Goal: Complete application form: Complete application form

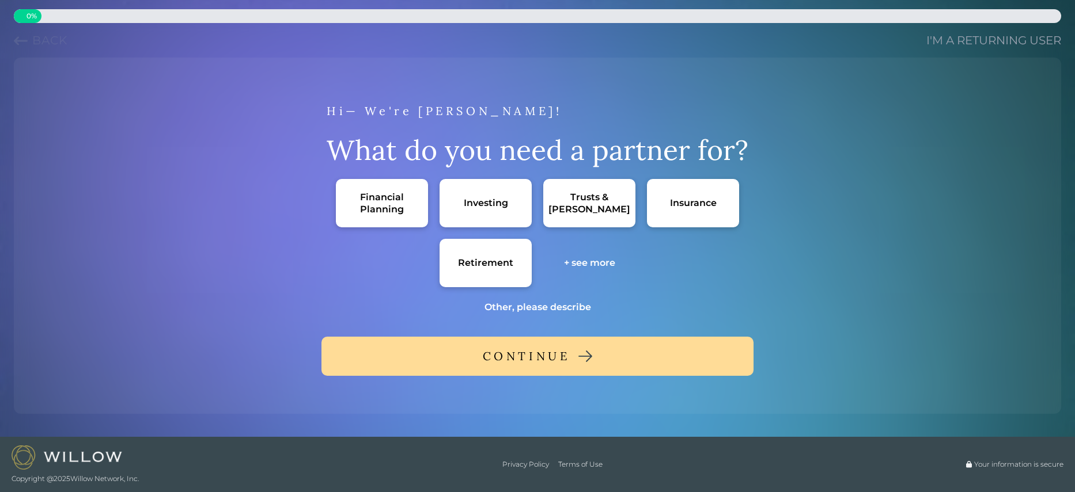
click at [495, 259] on div "Retirement" at bounding box center [485, 263] width 55 height 12
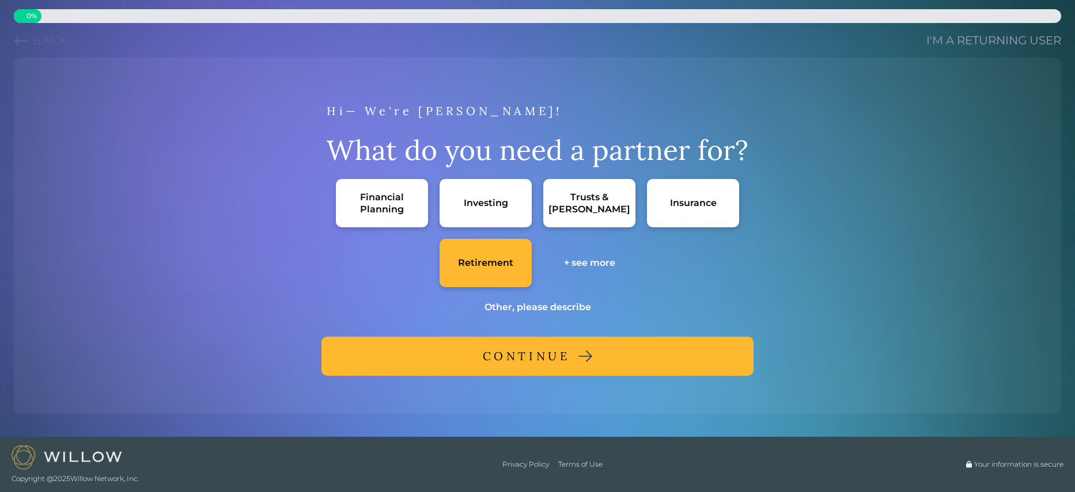
click at [360, 202] on div "Financial Planning" at bounding box center [381, 203] width 69 height 24
click at [546, 355] on div "CONTINUE" at bounding box center [527, 356] width 88 height 21
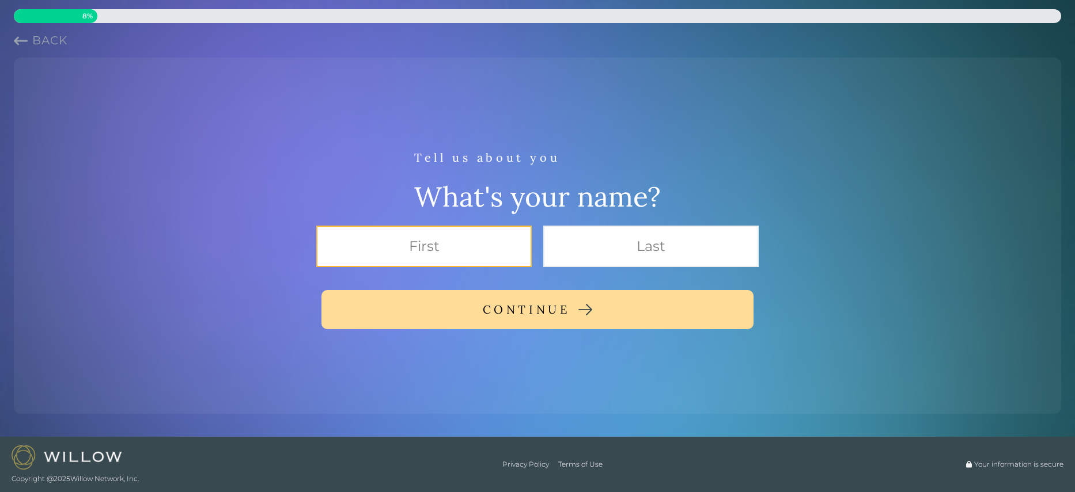
click at [442, 241] on input "text" at bounding box center [423, 246] width 215 height 41
type input "[PERSON_NAME]"
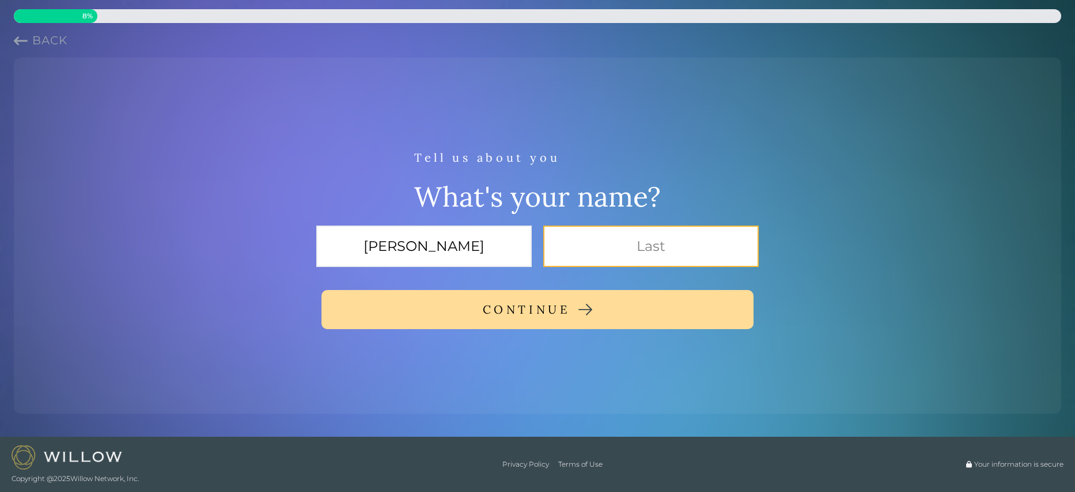
click at [612, 251] on input "text" at bounding box center [650, 246] width 215 height 41
type input "kalman"
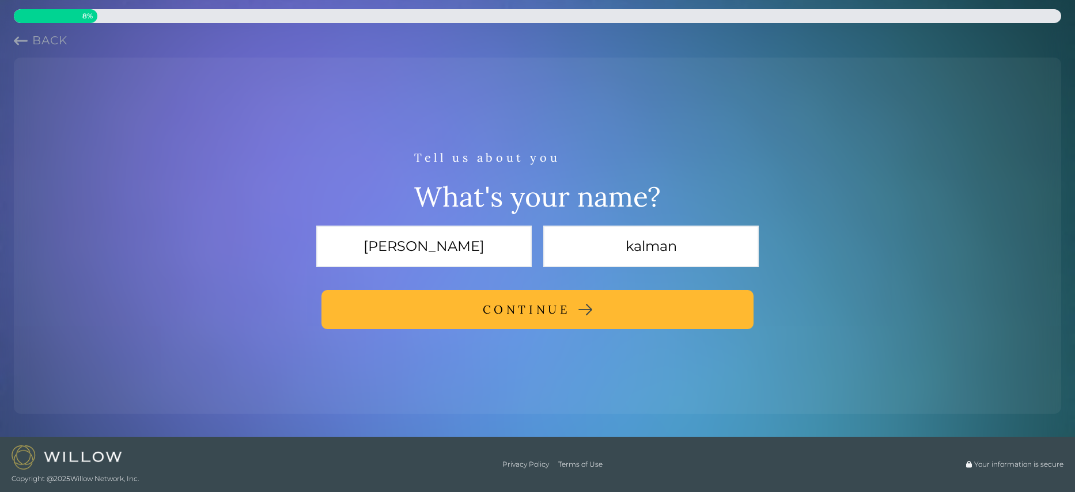
click at [584, 312] on img at bounding box center [585, 310] width 14 height 12
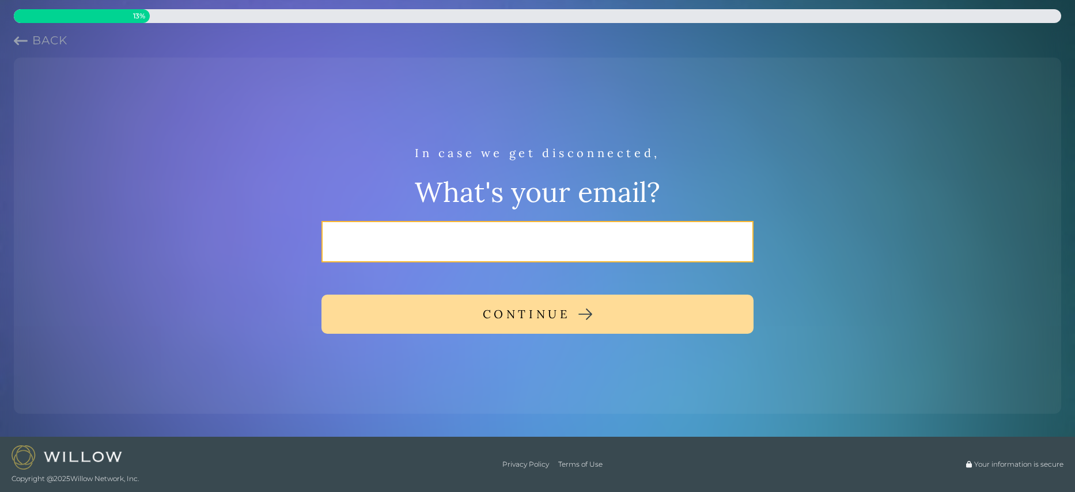
click at [503, 225] on input "email" at bounding box center [537, 241] width 432 height 41
type input "[EMAIL_ADDRESS][DOMAIN_NAME]"
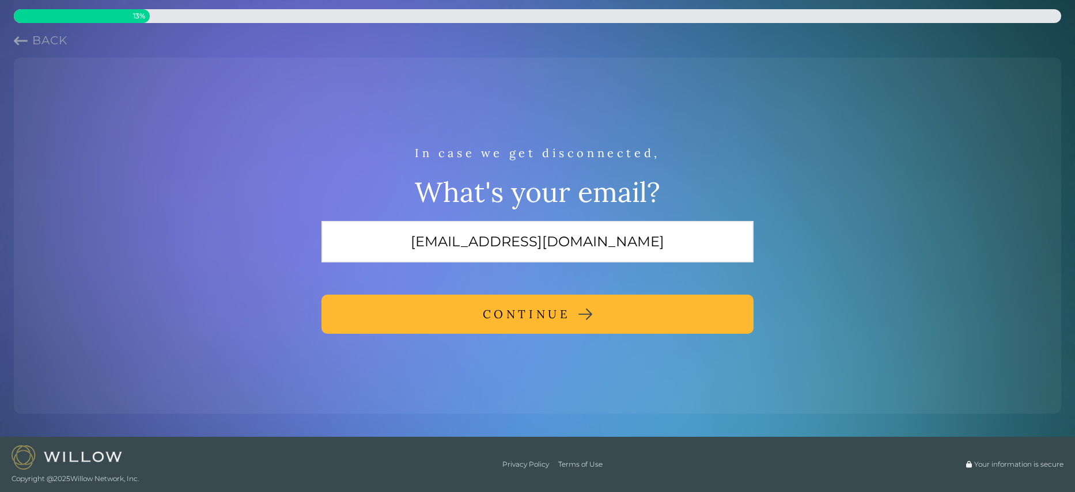
click at [542, 319] on div "CONTINUE" at bounding box center [527, 314] width 88 height 21
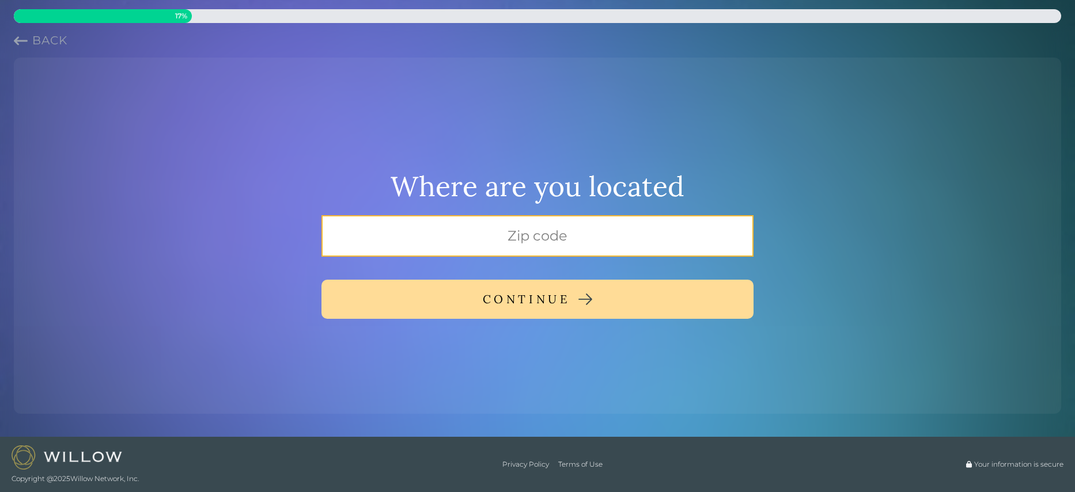
click at [521, 242] on input "text" at bounding box center [537, 235] width 432 height 41
type input "27949"
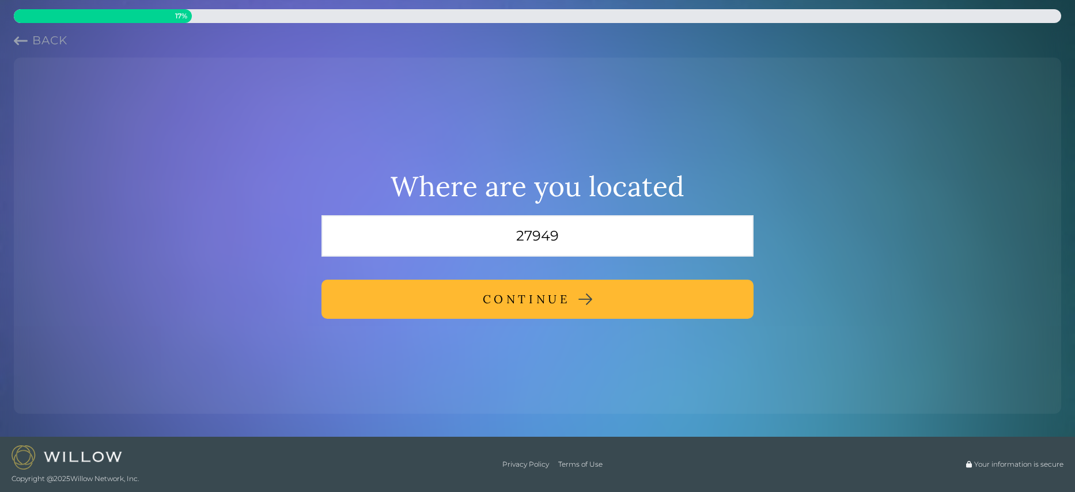
click at [542, 299] on div "CONTINUE" at bounding box center [527, 299] width 88 height 21
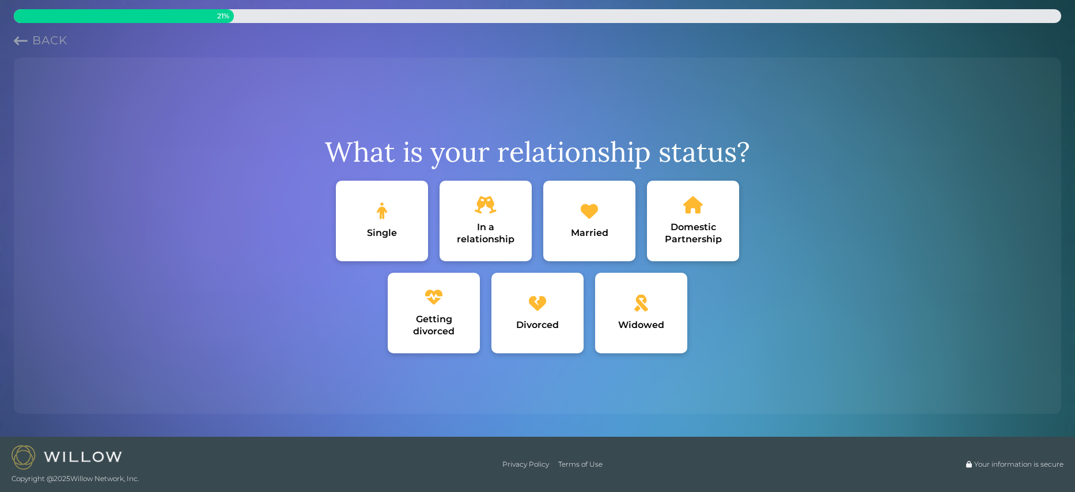
click at [388, 229] on div "Single" at bounding box center [382, 233] width 30 height 12
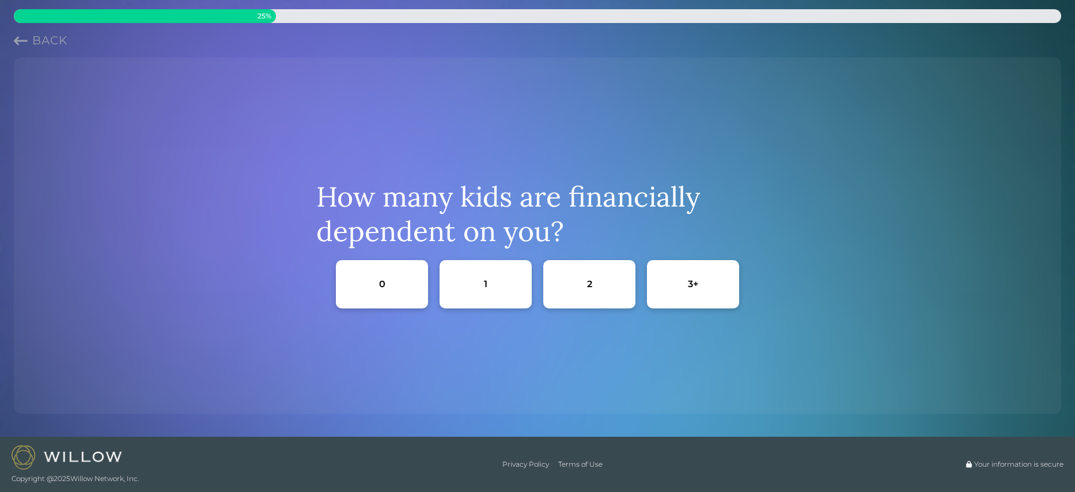
click at [373, 282] on div "0" at bounding box center [382, 284] width 92 height 48
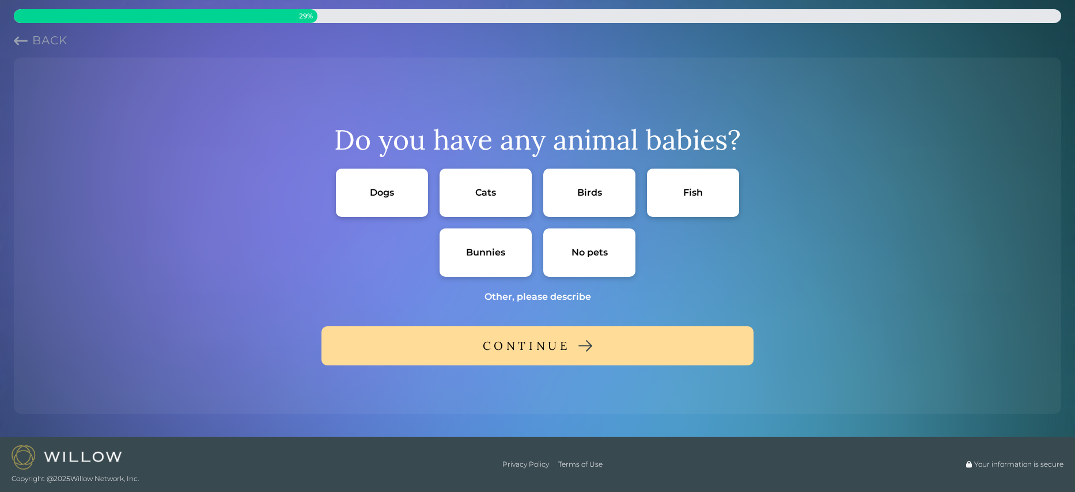
click at [393, 185] on div "Dogs" at bounding box center [382, 193] width 92 height 48
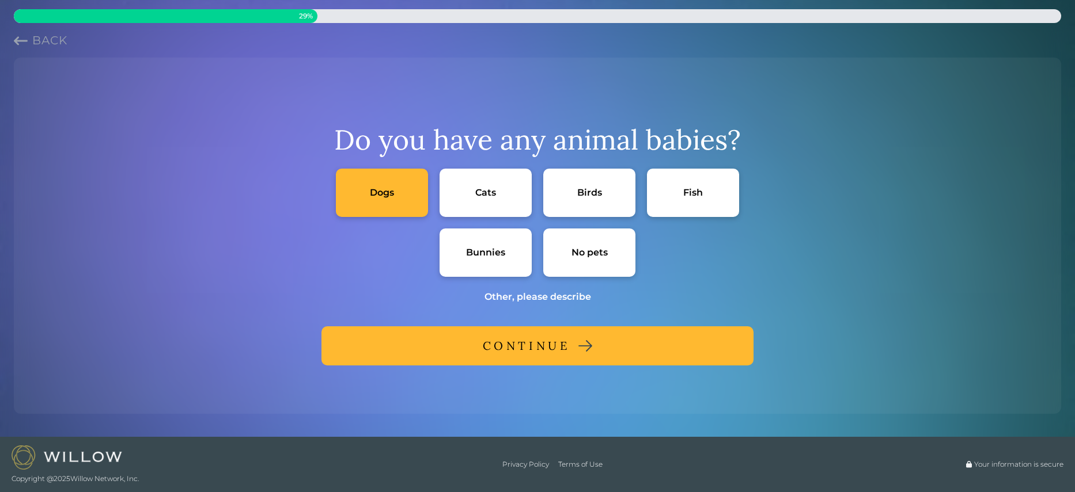
click at [488, 193] on div "Cats" at bounding box center [485, 193] width 21 height 12
click at [599, 357] on button "CONTINUE" at bounding box center [537, 346] width 432 height 39
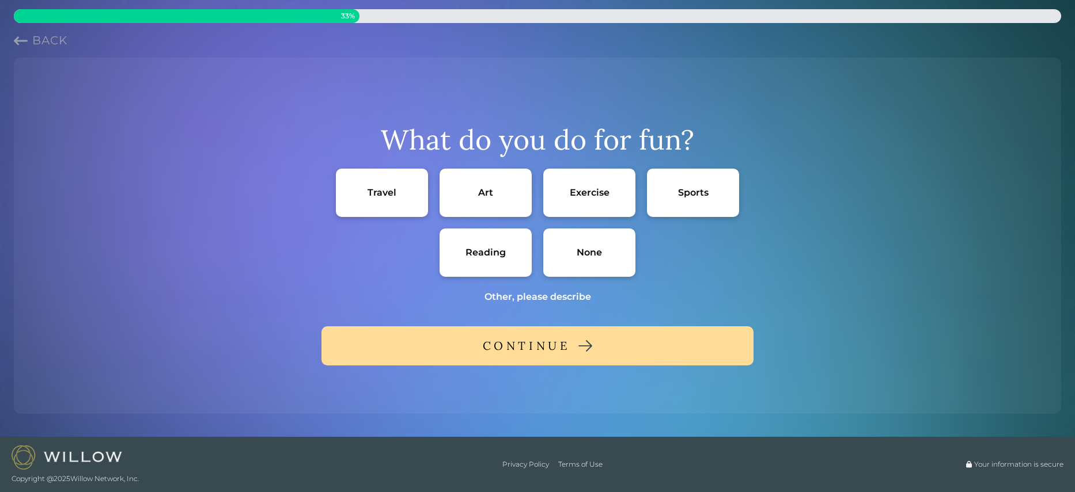
click at [586, 247] on div "None" at bounding box center [588, 252] width 25 height 12
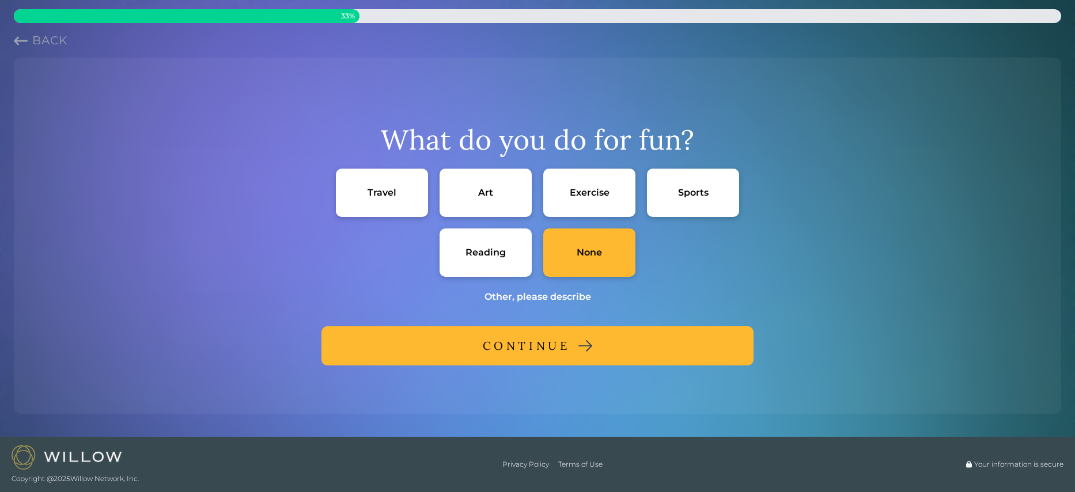
click at [548, 349] on div "CONTINUE" at bounding box center [527, 346] width 88 height 21
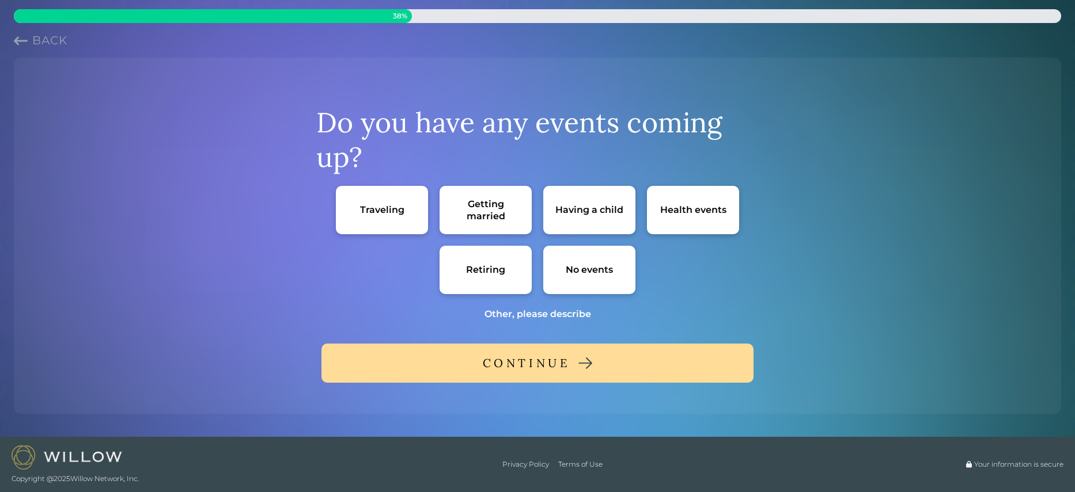
click at [572, 273] on div "No events" at bounding box center [588, 270] width 47 height 12
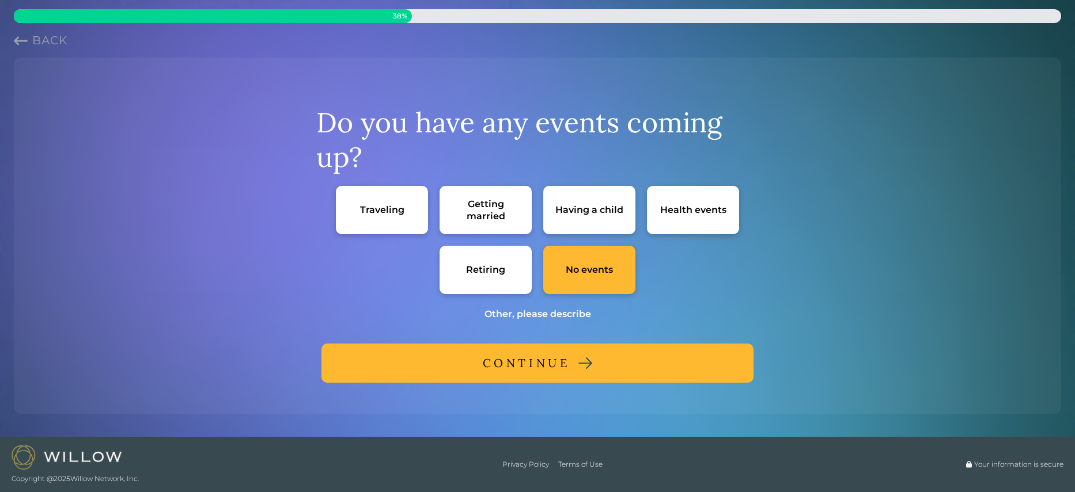
click at [544, 367] on div "CONTINUE" at bounding box center [527, 363] width 88 height 21
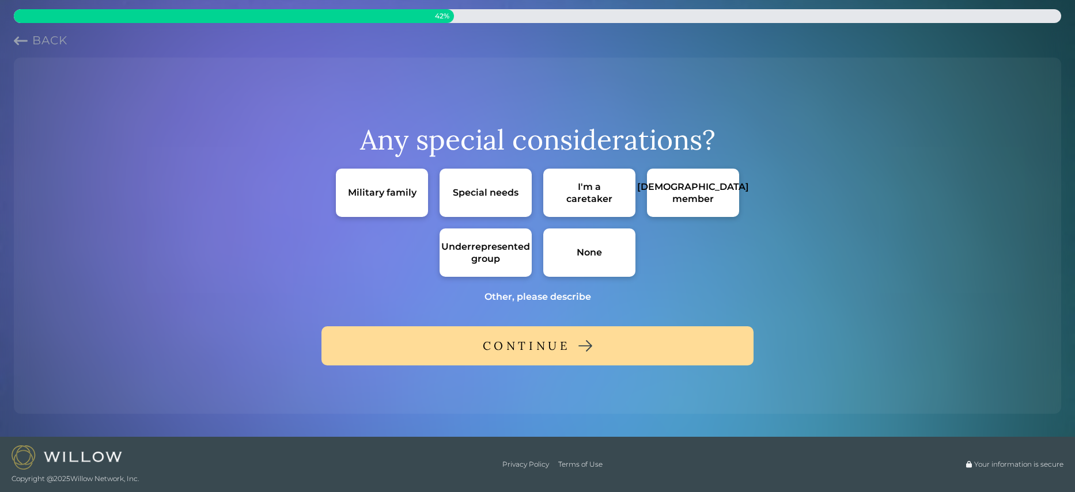
click at [561, 248] on div "None" at bounding box center [589, 253] width 92 height 48
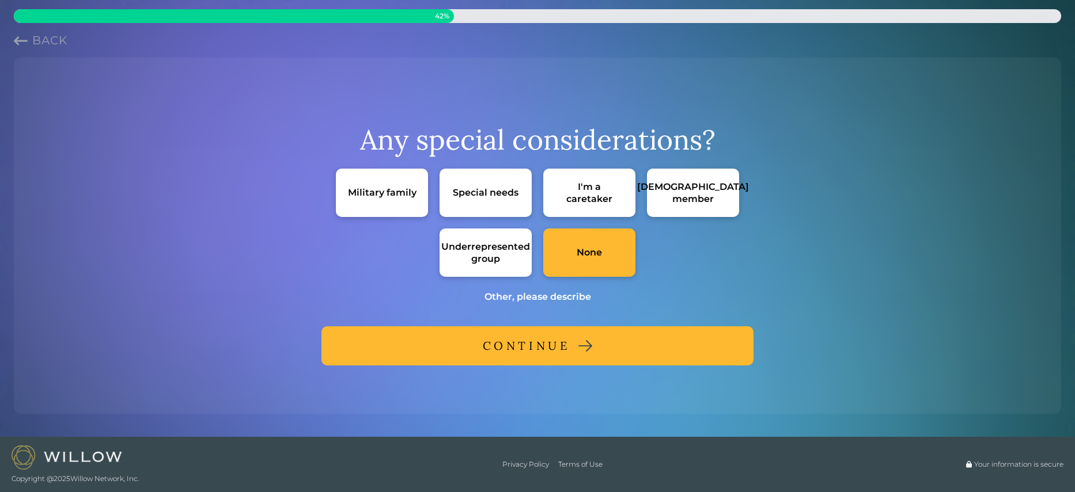
click at [541, 346] on div "CONTINUE" at bounding box center [527, 346] width 88 height 21
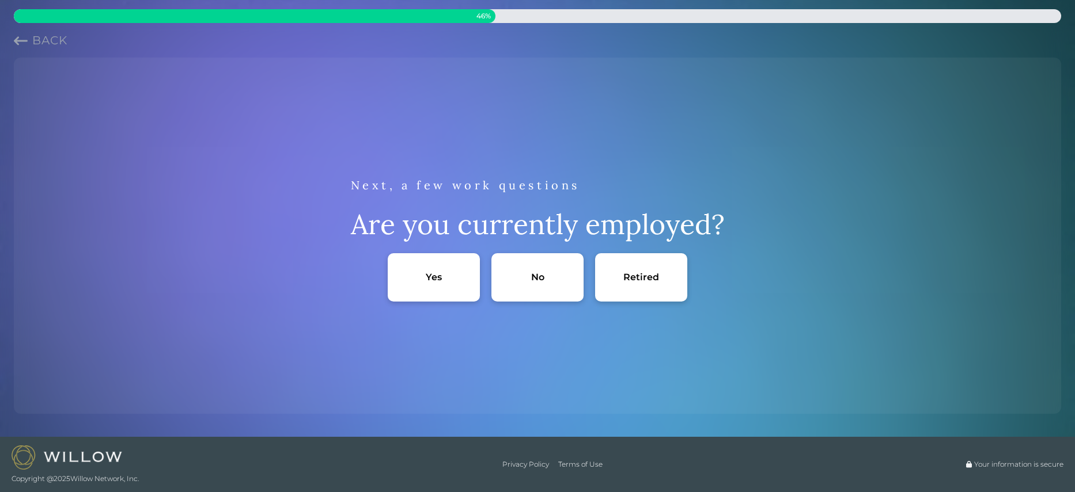
click at [430, 290] on div "Yes" at bounding box center [434, 277] width 92 height 48
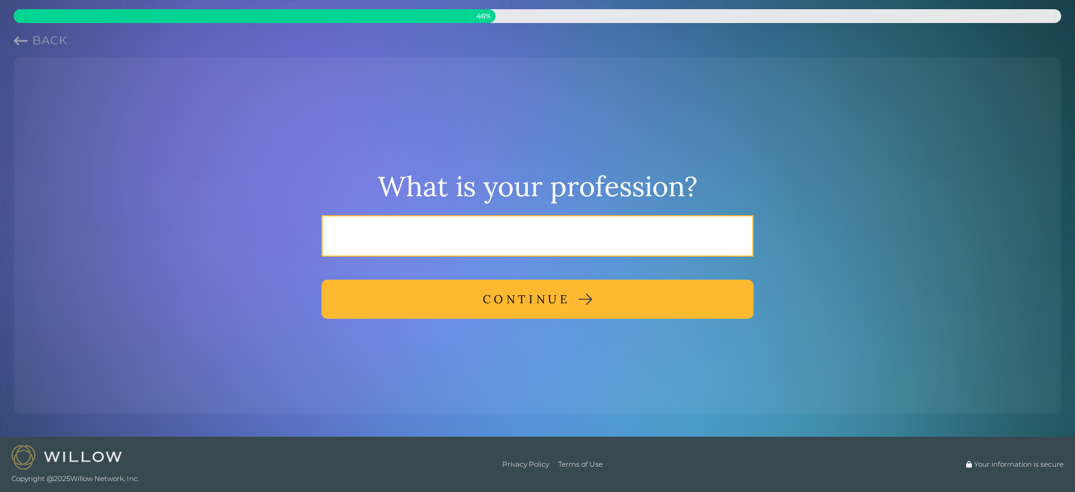
click at [517, 227] on input "text" at bounding box center [537, 235] width 432 height 41
type input "musician"
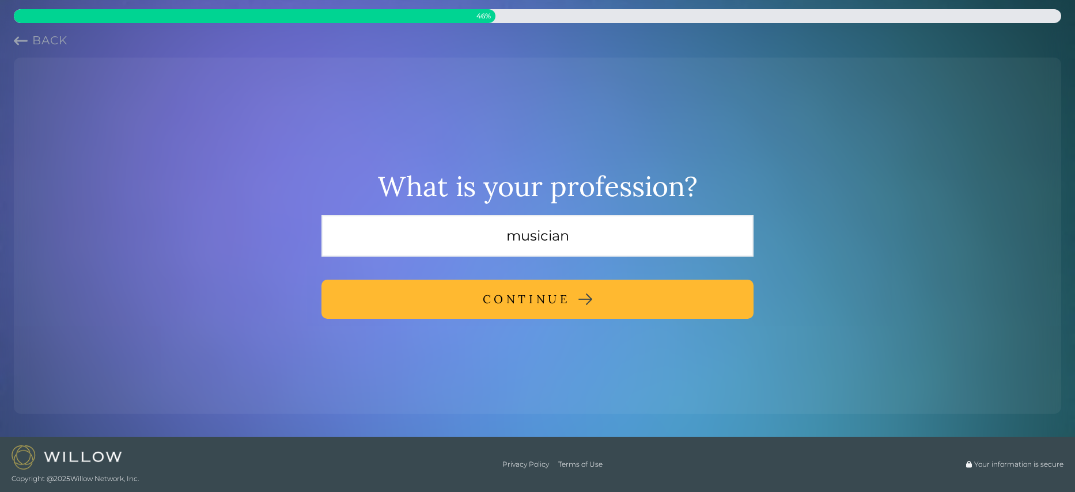
click at [505, 303] on div "CONTINUE" at bounding box center [527, 299] width 88 height 21
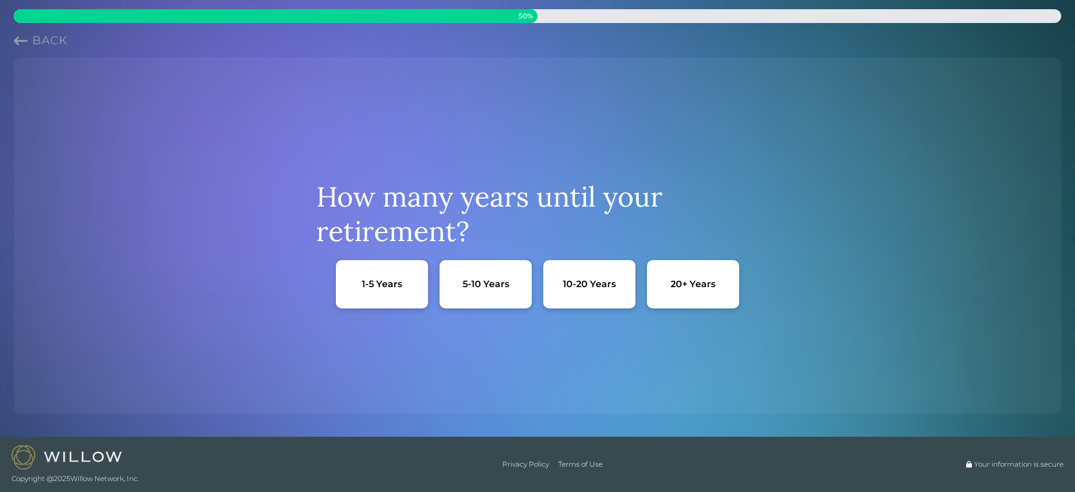
click at [400, 293] on div "1-5 Years" at bounding box center [382, 284] width 92 height 48
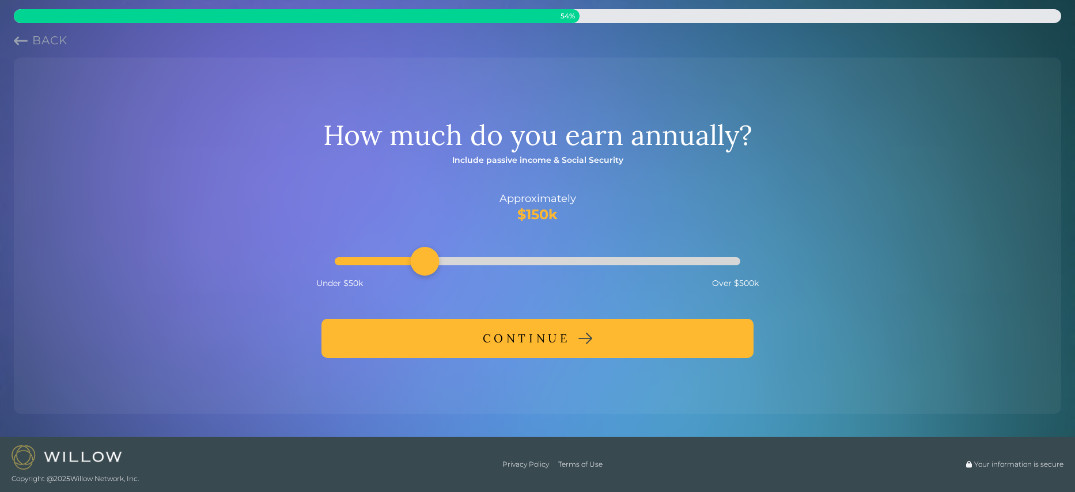
click at [336, 261] on div at bounding box center [537, 261] width 405 height 8
click at [377, 261] on div at bounding box center [537, 261] width 405 height 8
drag, startPoint x: 379, startPoint y: 261, endPoint x: 390, endPoint y: 260, distance: 11.5
click at [390, 260] on div "Accessibility label" at bounding box center [379, 261] width 29 height 29
click at [414, 263] on div at bounding box center [537, 261] width 405 height 8
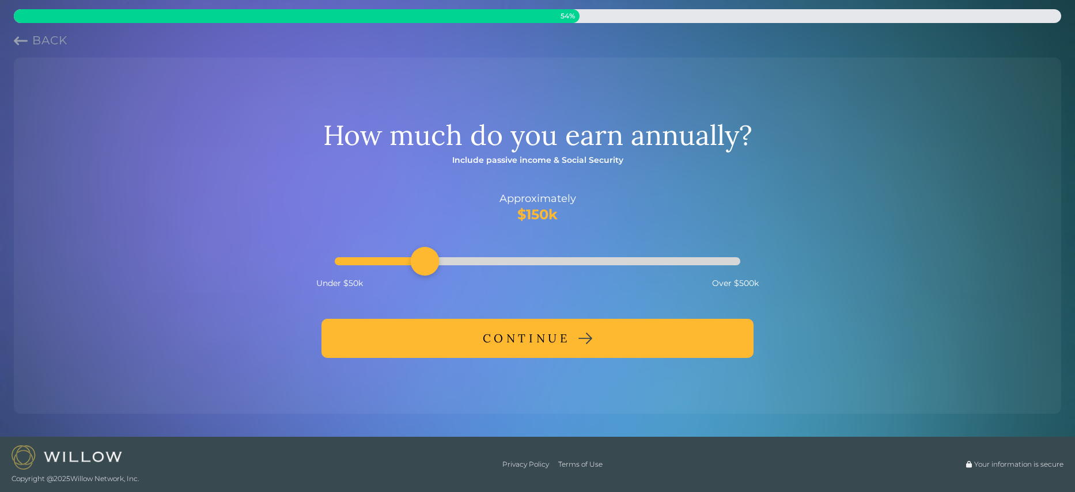
click at [456, 260] on div at bounding box center [537, 261] width 405 height 8
click at [476, 261] on div at bounding box center [537, 261] width 405 height 8
click at [507, 259] on div at bounding box center [537, 261] width 405 height 8
click at [541, 332] on div "CONTINUE" at bounding box center [527, 338] width 88 height 21
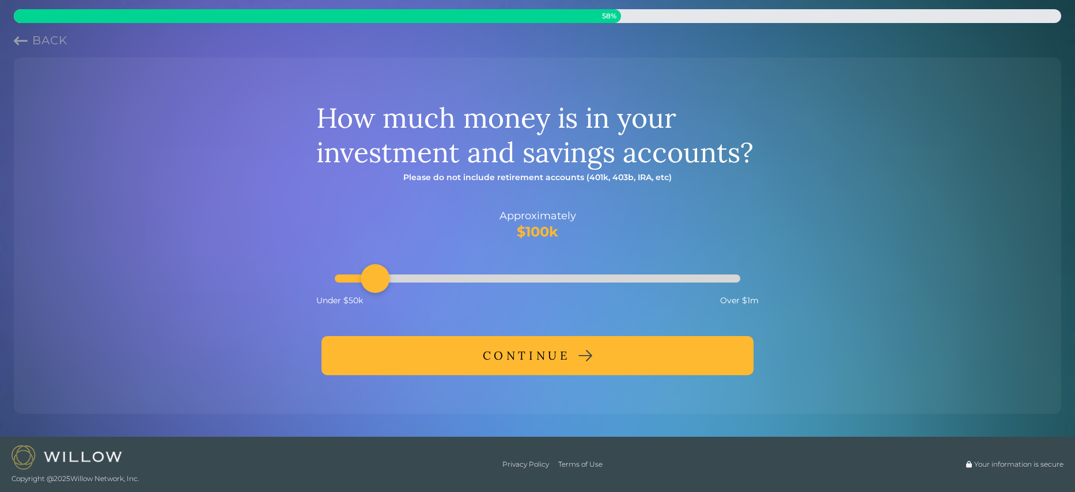
click at [533, 347] on div "CONTINUE" at bounding box center [527, 356] width 88 height 21
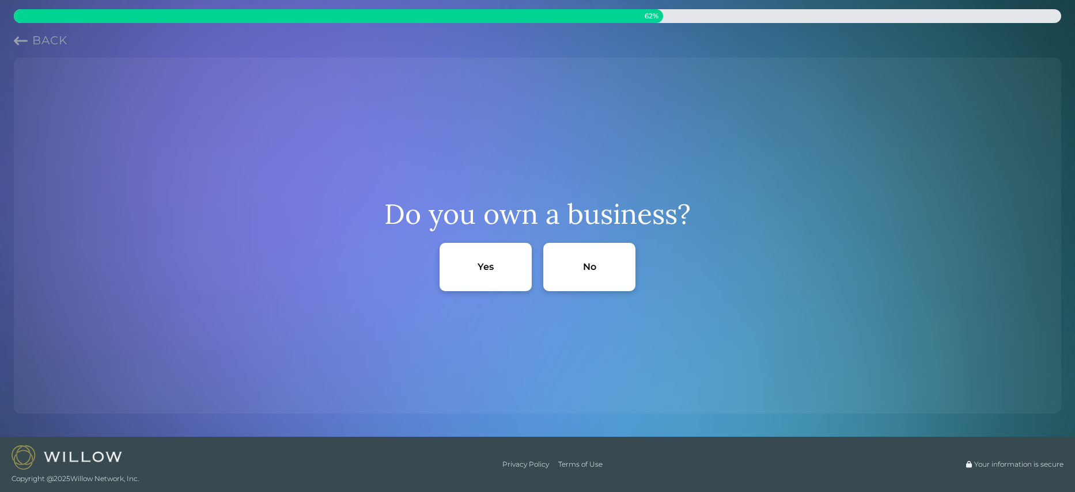
click at [486, 264] on div "Yes" at bounding box center [485, 267] width 16 height 12
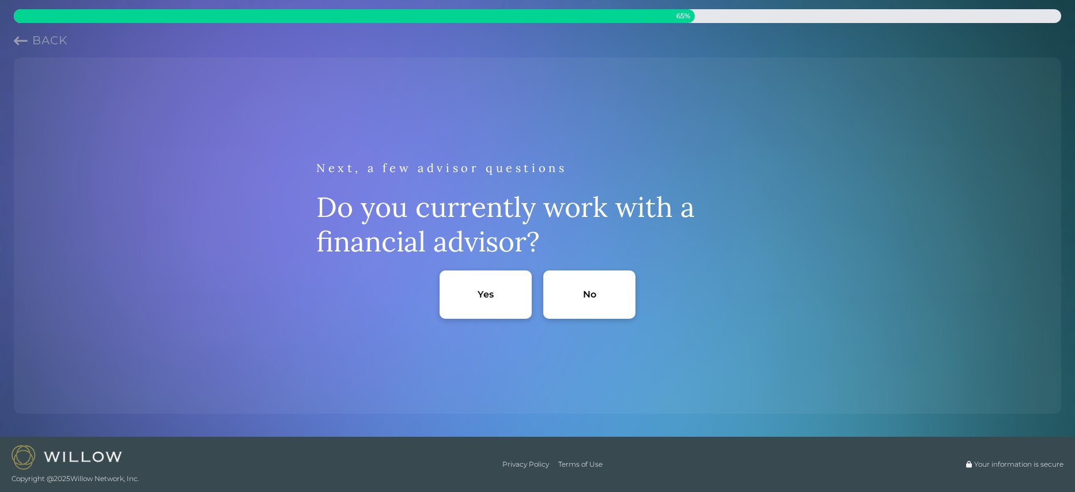
click at [492, 296] on div "Yes" at bounding box center [485, 295] width 16 height 12
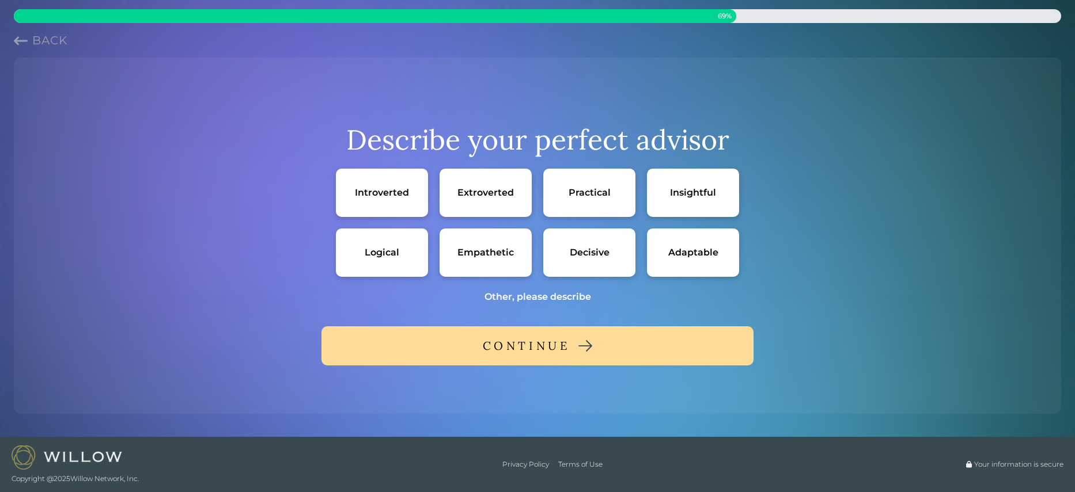
click at [52, 41] on span "Back" at bounding box center [49, 40] width 35 height 14
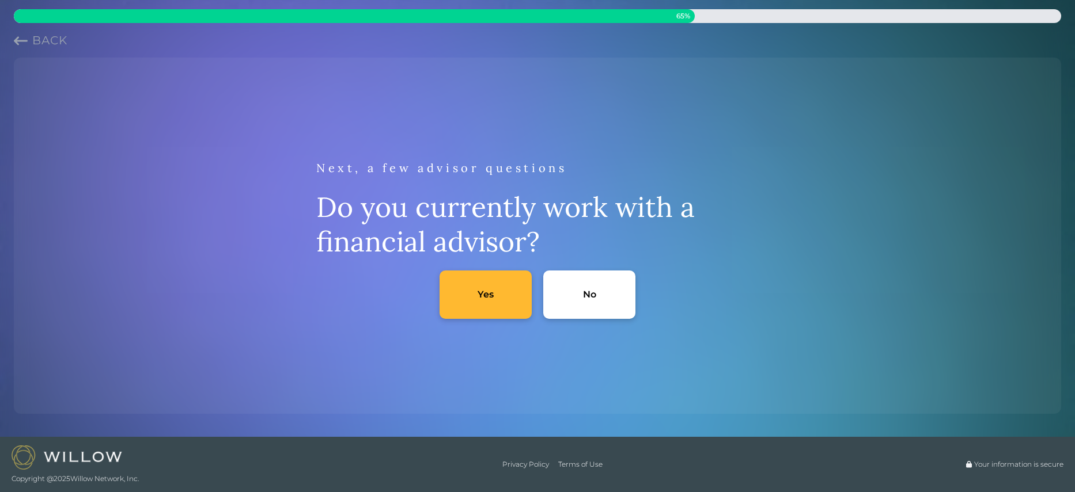
click at [52, 41] on span "Back" at bounding box center [49, 40] width 35 height 14
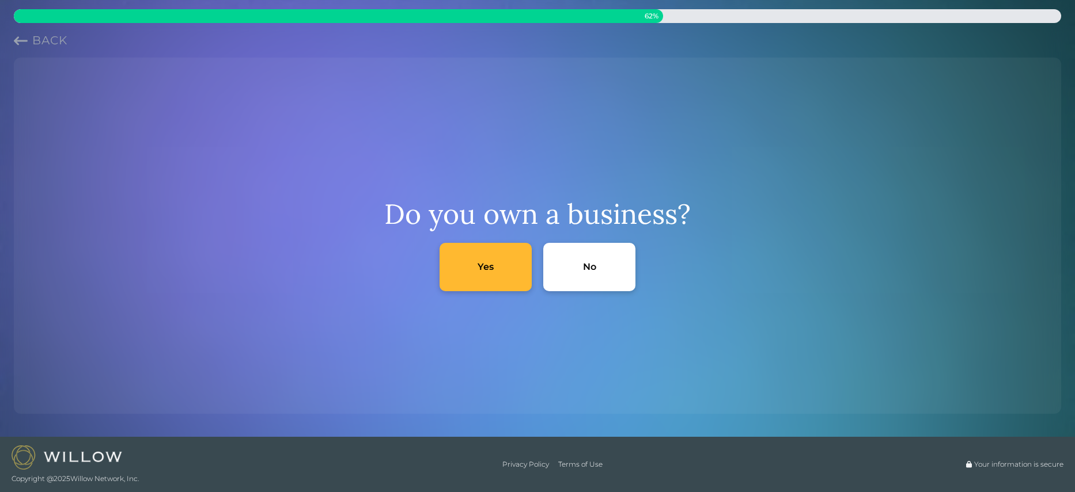
click at [587, 268] on div "No" at bounding box center [589, 267] width 13 height 12
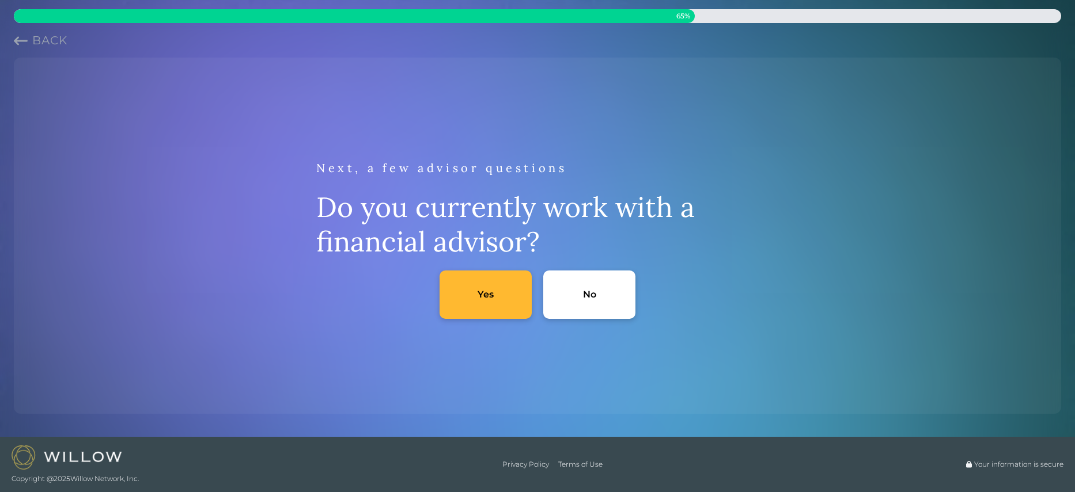
click at [596, 295] on div "No" at bounding box center [589, 295] width 92 height 48
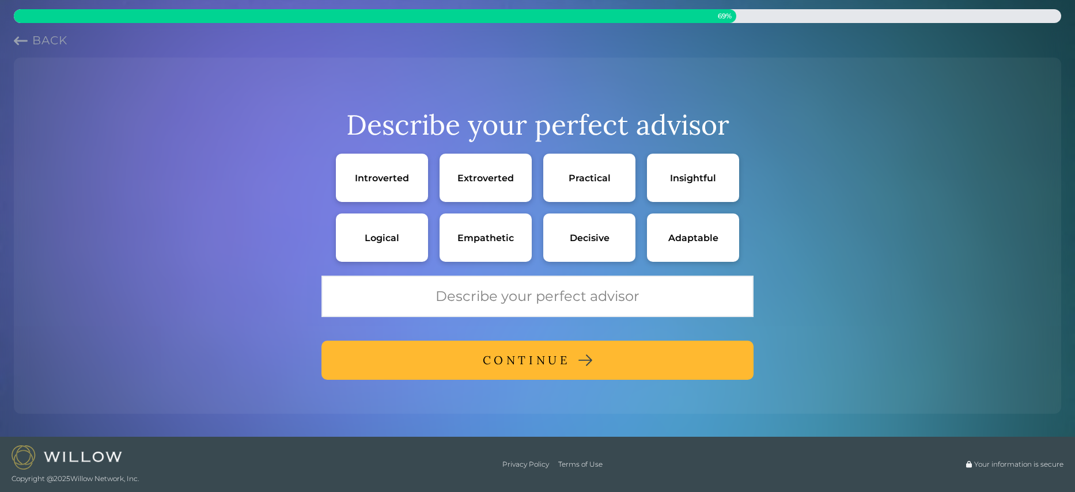
click at [479, 176] on div "Extroverted" at bounding box center [485, 178] width 56 height 12
click at [599, 179] on div "Practical" at bounding box center [589, 178] width 42 height 12
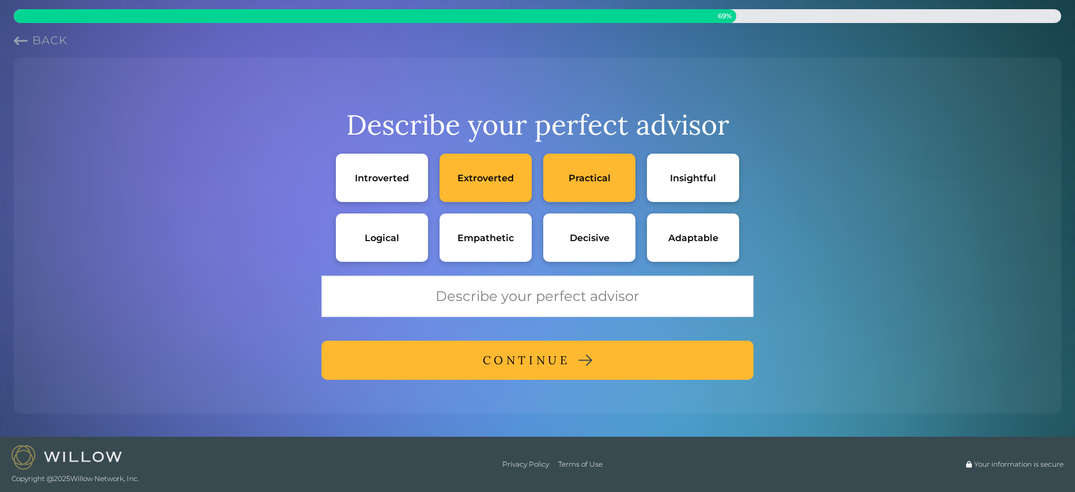
click at [658, 175] on div "Insightful" at bounding box center [693, 178] width 92 height 48
click at [387, 237] on div "Logical" at bounding box center [382, 238] width 35 height 12
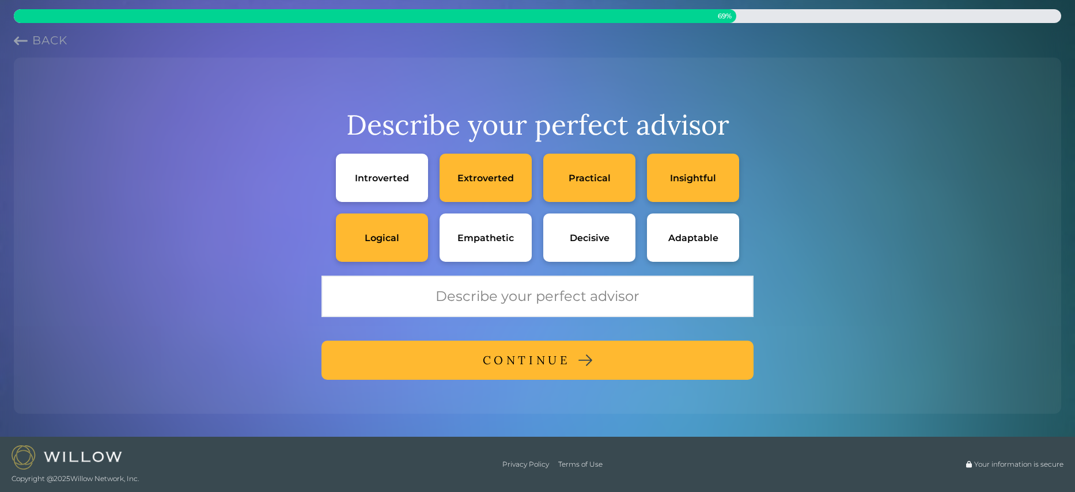
click at [517, 363] on div "CONTINUE" at bounding box center [527, 360] width 88 height 21
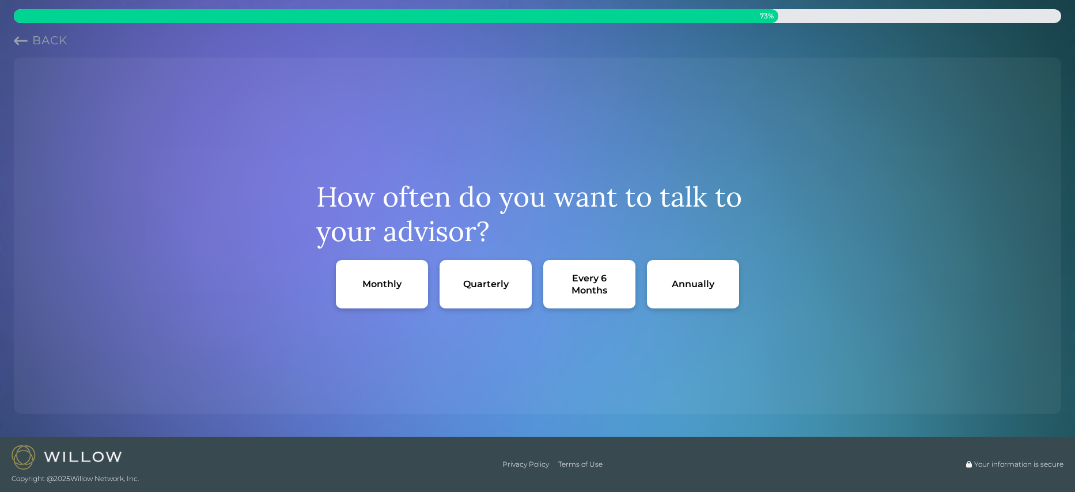
click at [568, 287] on div "Every 6 Months" at bounding box center [589, 284] width 69 height 24
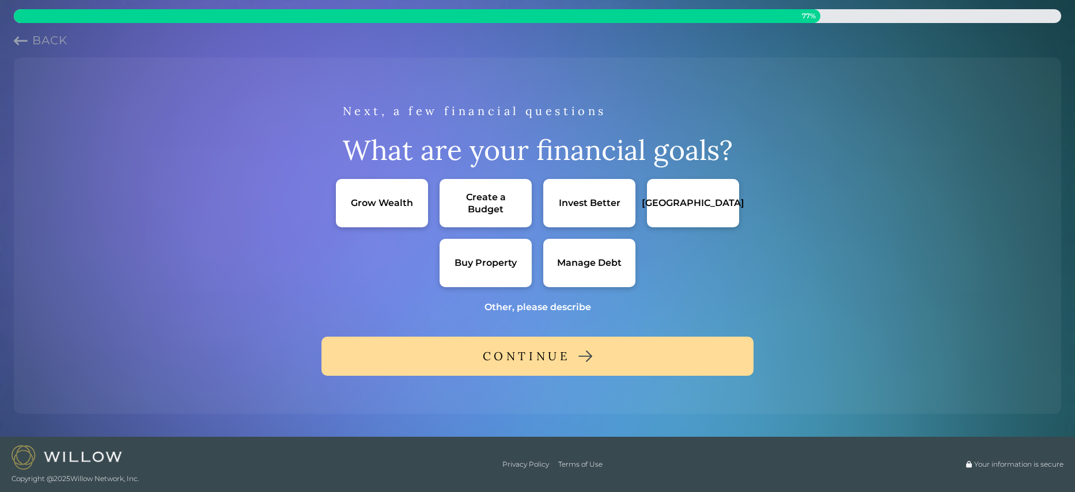
click at [369, 202] on div "Grow Wealth" at bounding box center [382, 203] width 62 height 12
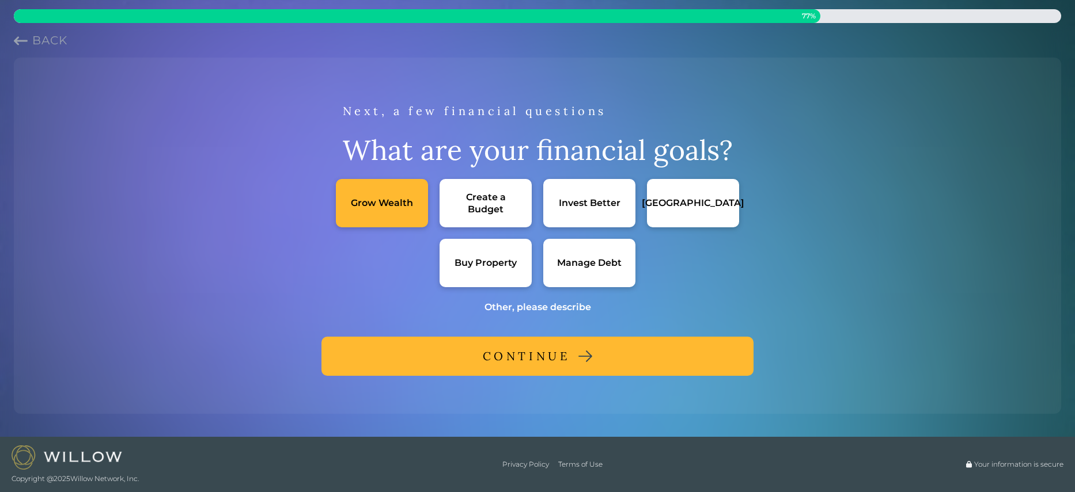
click at [483, 262] on div "Buy Property" at bounding box center [485, 263] width 62 height 12
click at [555, 355] on div "CONTINUE" at bounding box center [527, 356] width 88 height 21
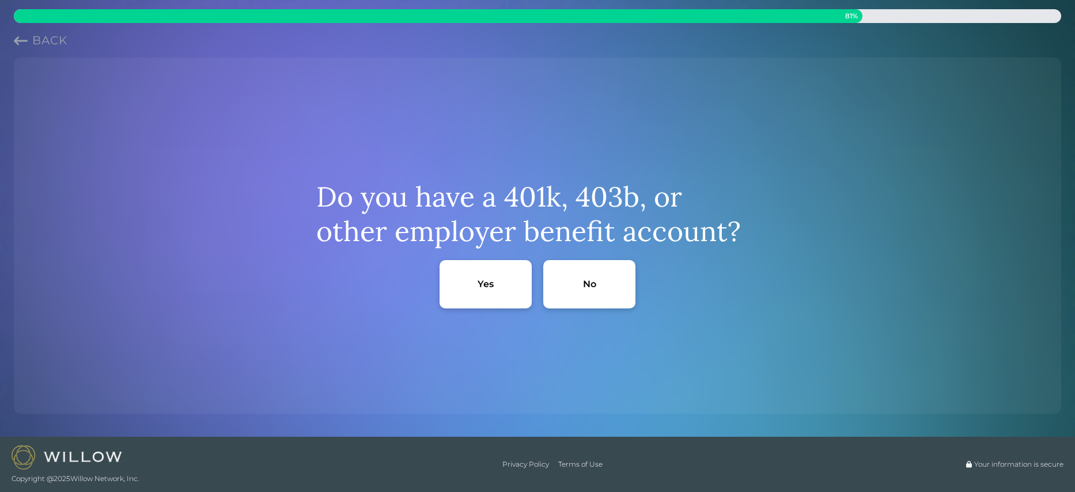
click at [590, 274] on div "No" at bounding box center [589, 284] width 92 height 48
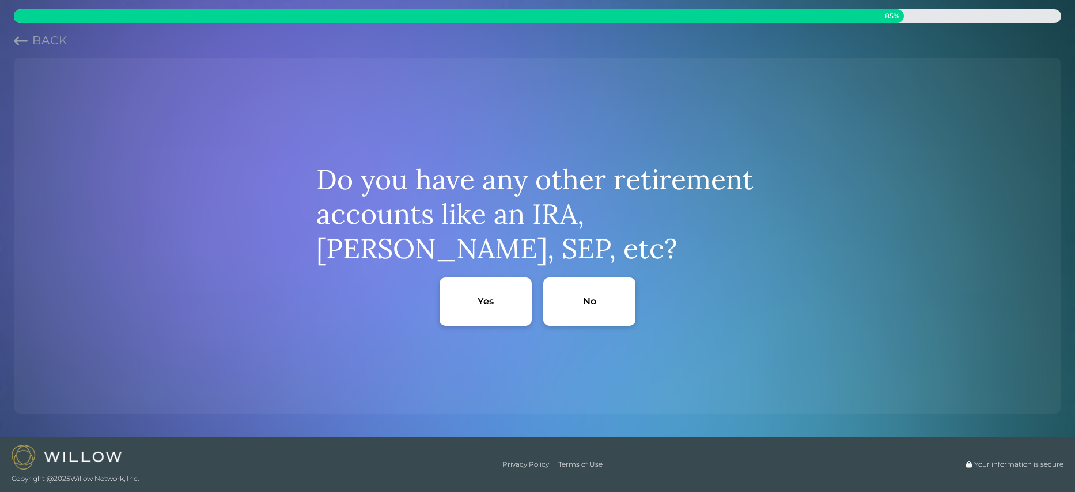
click at [476, 301] on div "Yes" at bounding box center [485, 302] width 92 height 48
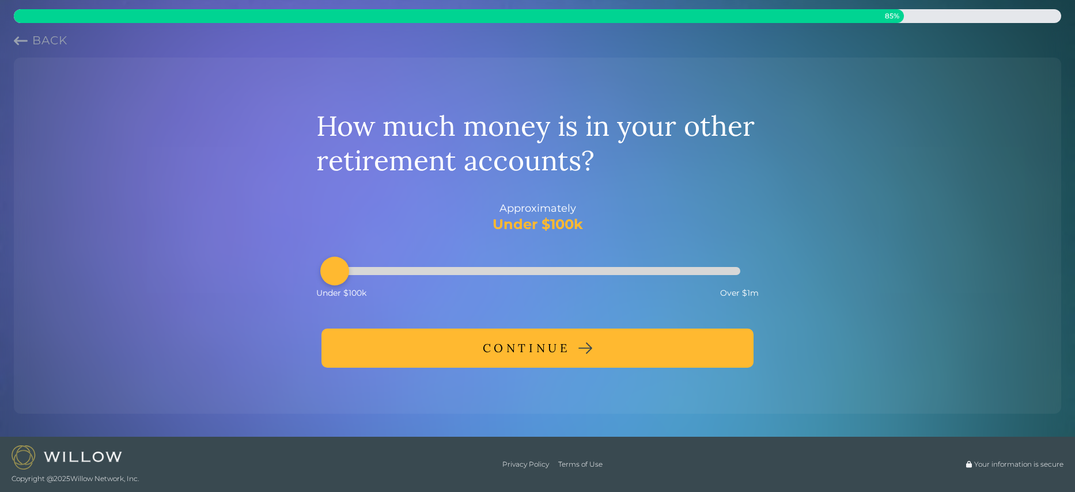
click at [336, 272] on div at bounding box center [537, 271] width 405 height 8
click at [511, 341] on div "CONTINUE" at bounding box center [527, 348] width 88 height 21
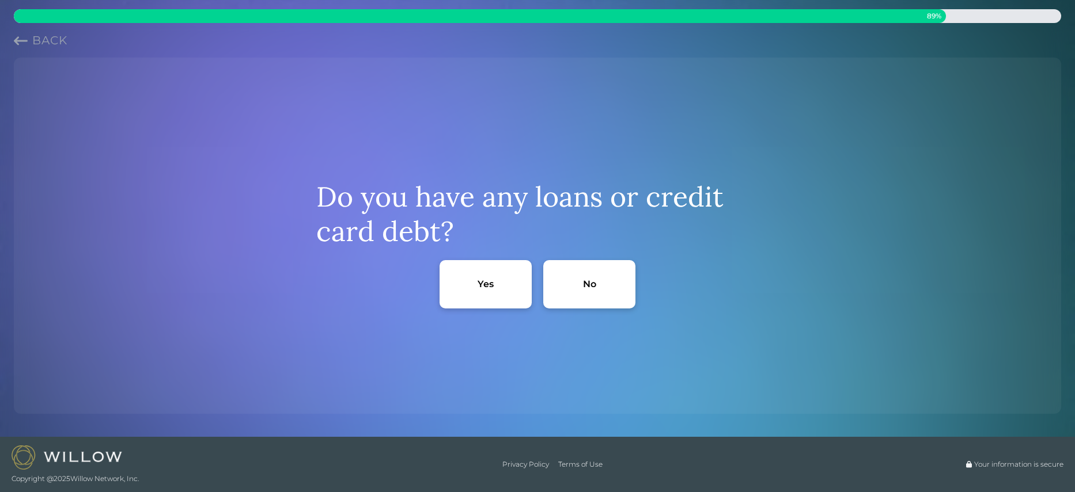
click at [489, 282] on div "Yes" at bounding box center [485, 284] width 16 height 12
click at [488, 282] on div "Yes" at bounding box center [485, 284] width 16 height 12
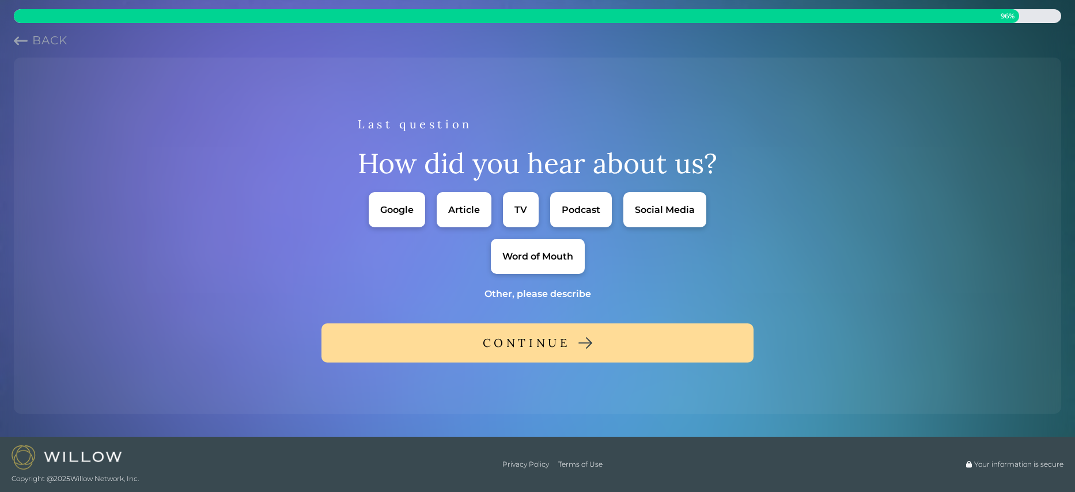
click at [658, 204] on div "Social Media" at bounding box center [665, 210] width 60 height 12
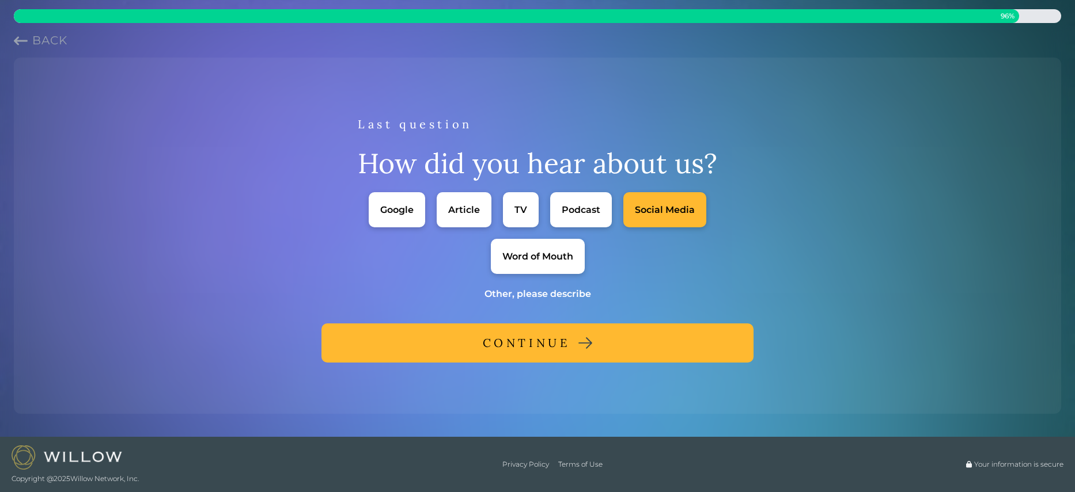
click at [550, 341] on div "CONTINUE" at bounding box center [527, 343] width 88 height 21
